Goal: Task Accomplishment & Management: Use online tool/utility

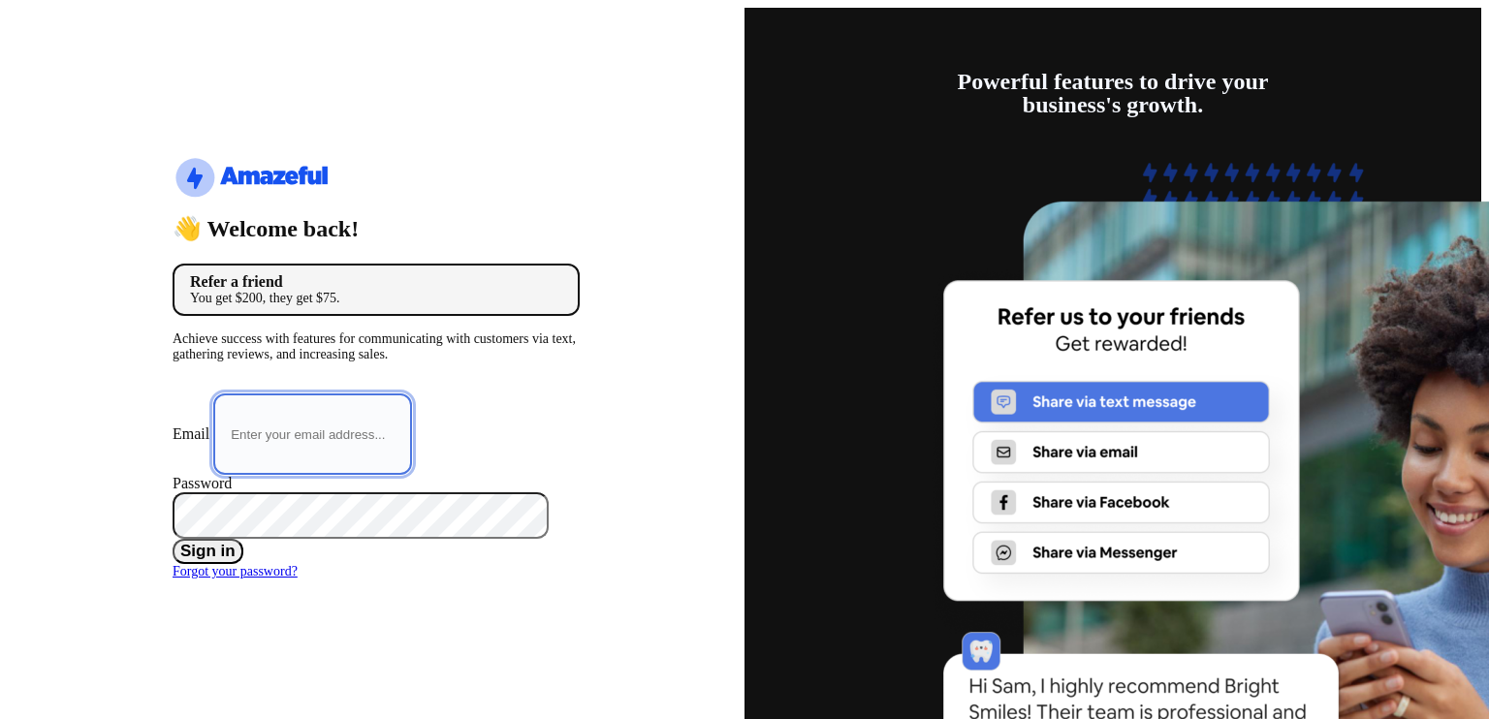
type input "[EMAIL_ADDRESS][DOMAIN_NAME]"
click at [243, 540] on button "Sign in" at bounding box center [208, 551] width 71 height 25
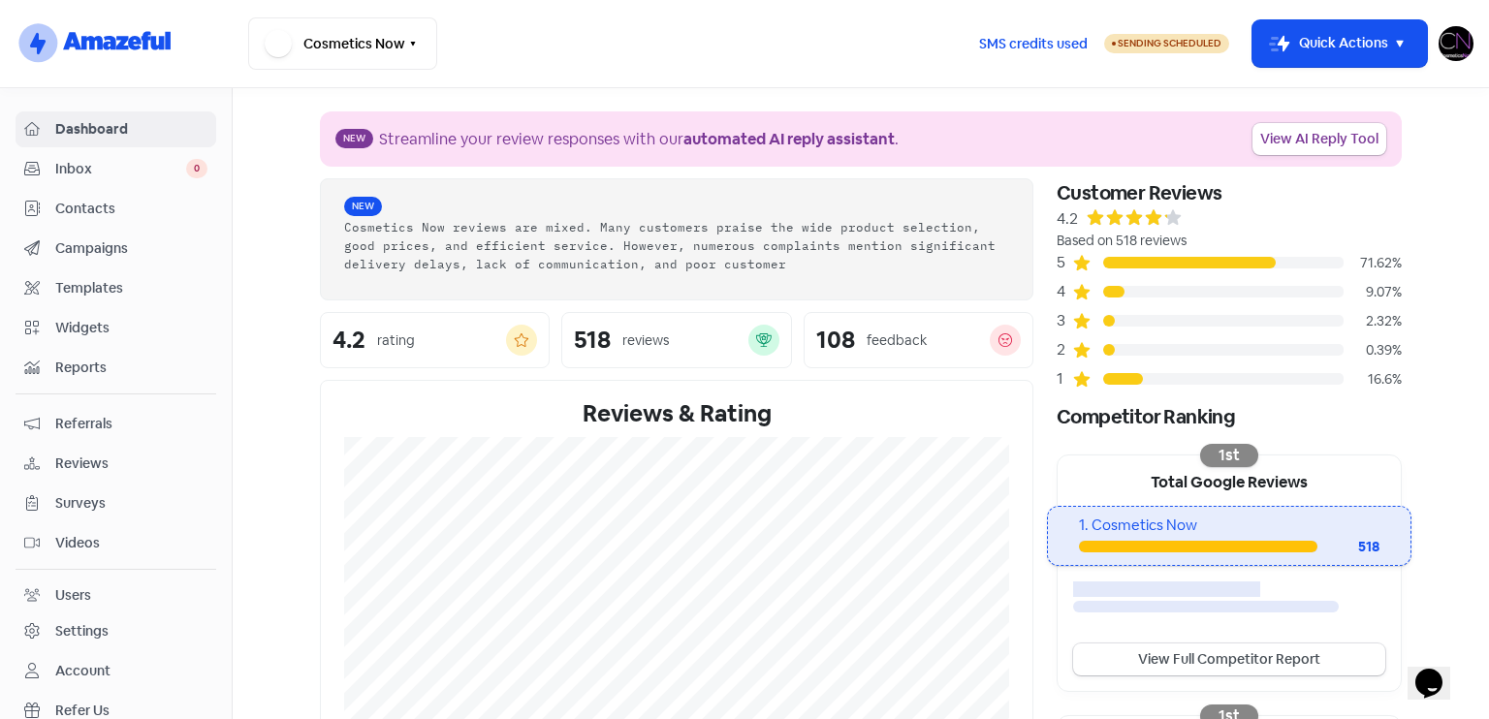
drag, startPoint x: 115, startPoint y: 453, endPoint x: 256, endPoint y: 409, distance: 147.1
click at [115, 454] on span "Reviews" at bounding box center [131, 464] width 152 height 20
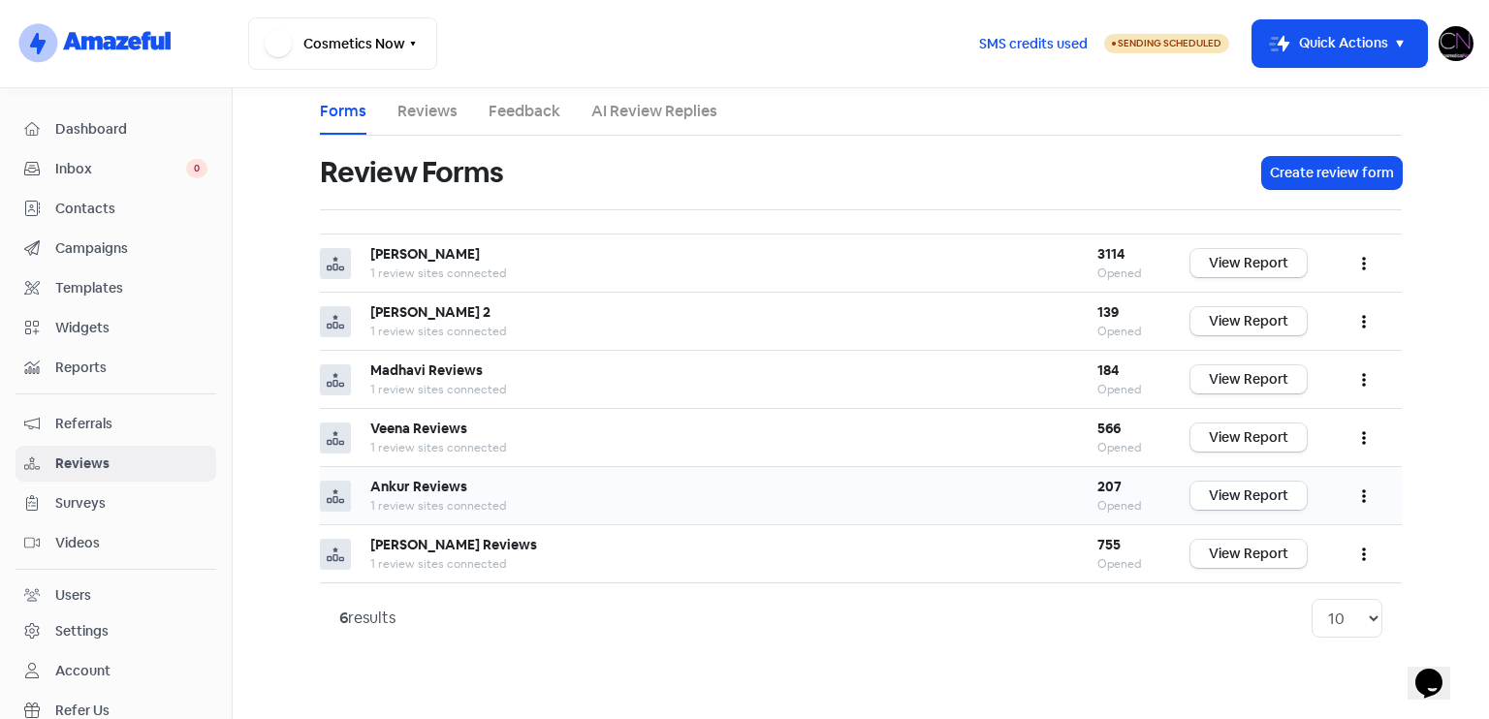
click at [1303, 496] on link "View Report" at bounding box center [1248, 496] width 116 height 28
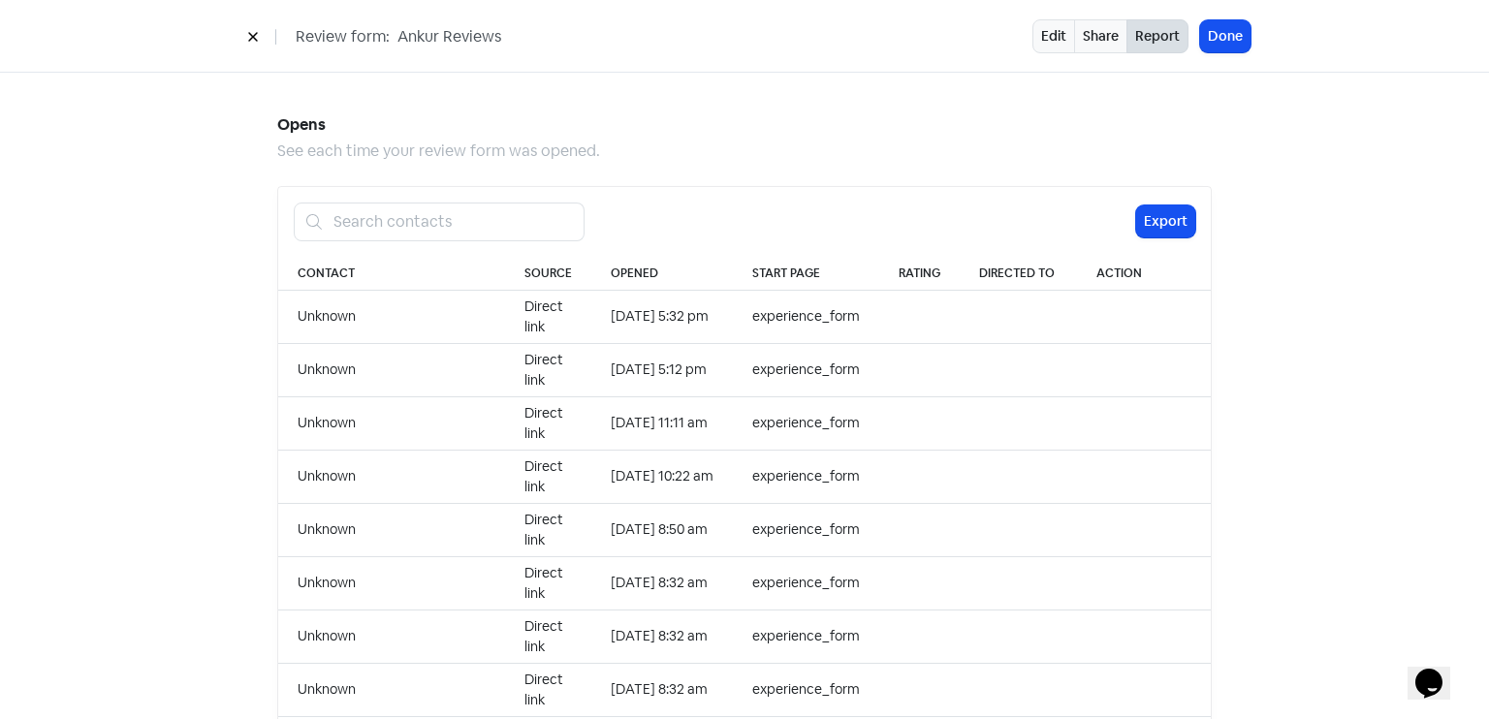
scroll to position [1919, 0]
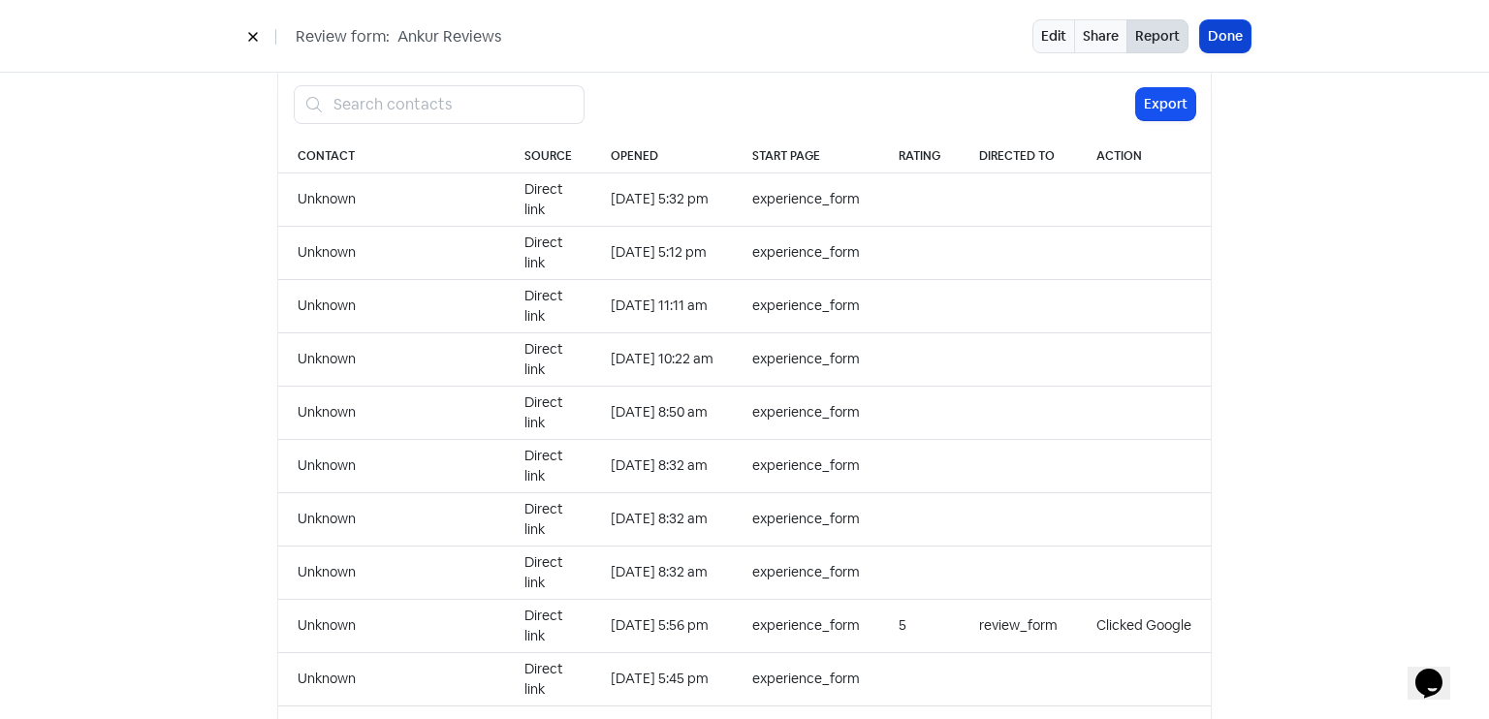
click at [1240, 39] on button "Done" at bounding box center [1225, 36] width 50 height 32
